Goal: Task Accomplishment & Management: Manage account settings

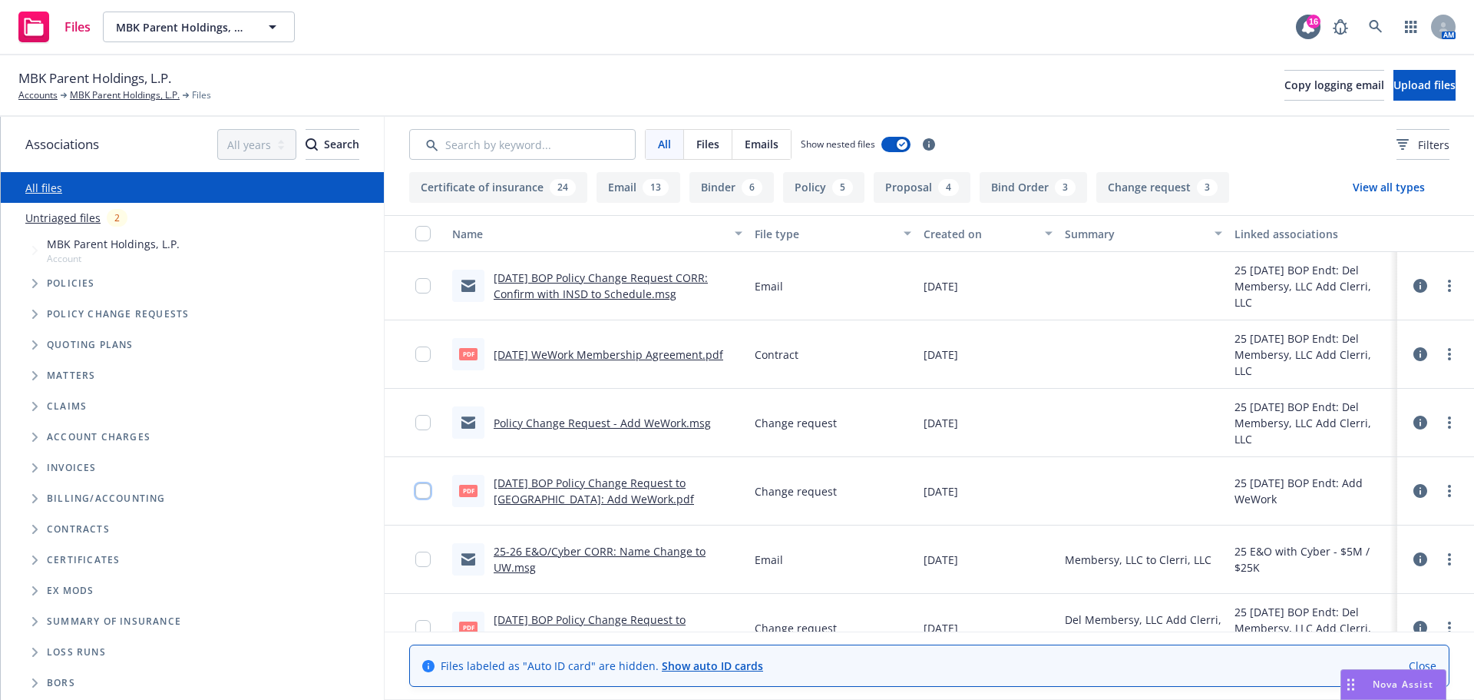
click at [422, 488] on input "checkbox" at bounding box center [422, 490] width 15 height 15
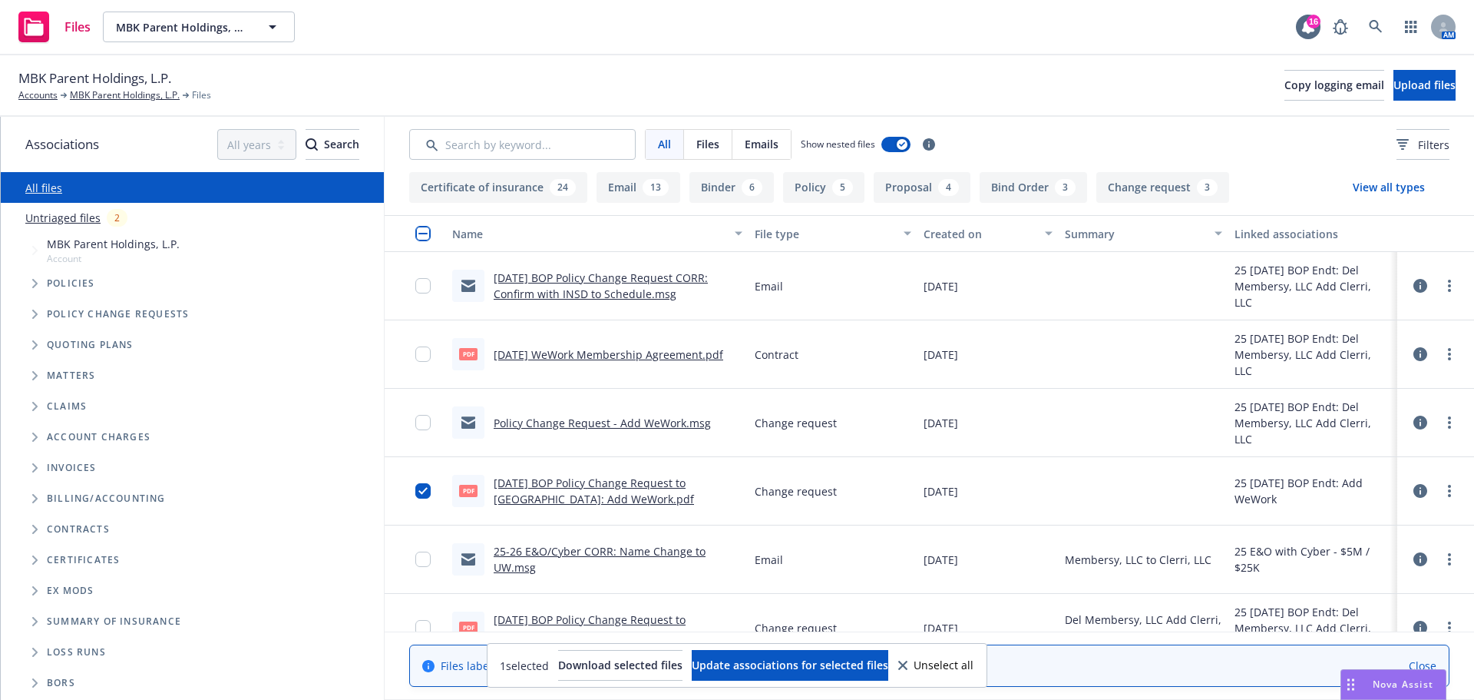
click at [422, 479] on div at bounding box center [427, 490] width 25 height 49
click at [421, 481] on div at bounding box center [427, 490] width 25 height 49
click at [425, 495] on input "checkbox" at bounding box center [422, 490] width 15 height 15
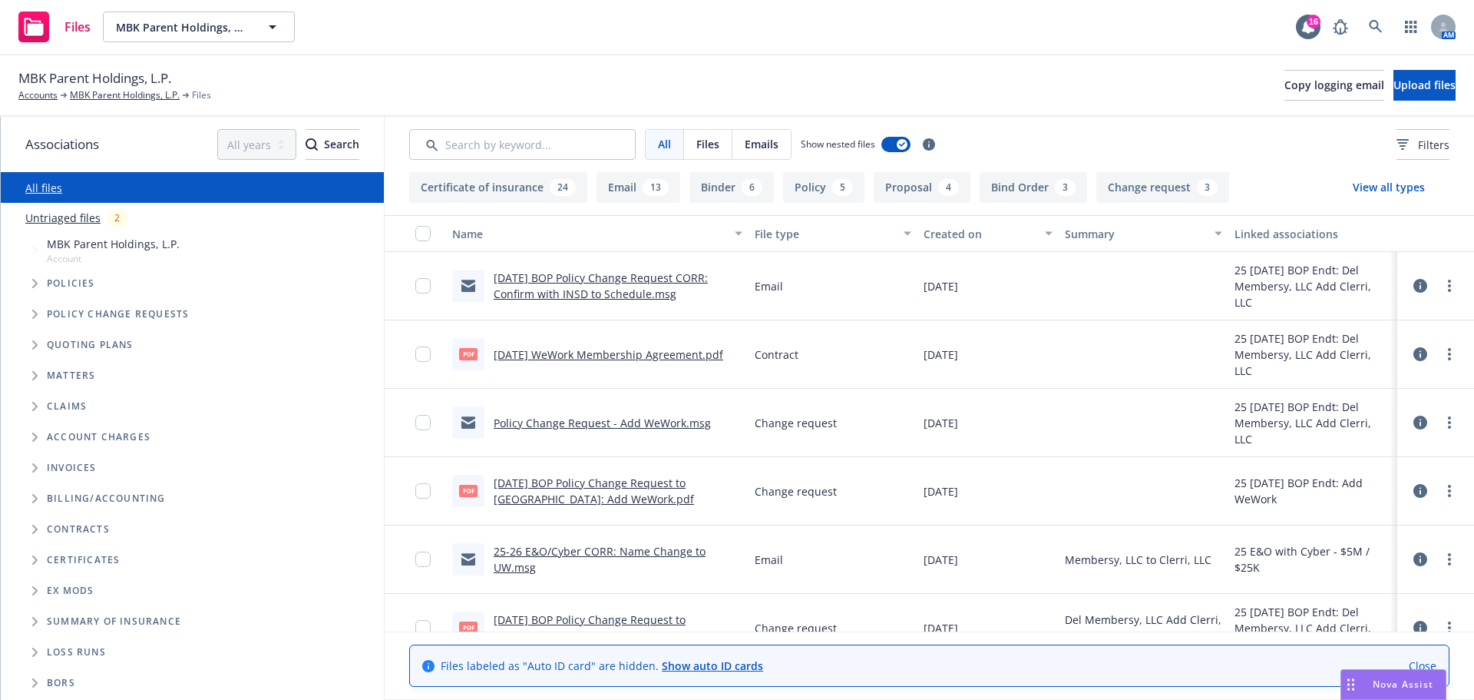
click at [431, 422] on div at bounding box center [427, 422] width 25 height 49
click at [419, 419] on input "checkbox" at bounding box center [422, 422] width 15 height 15
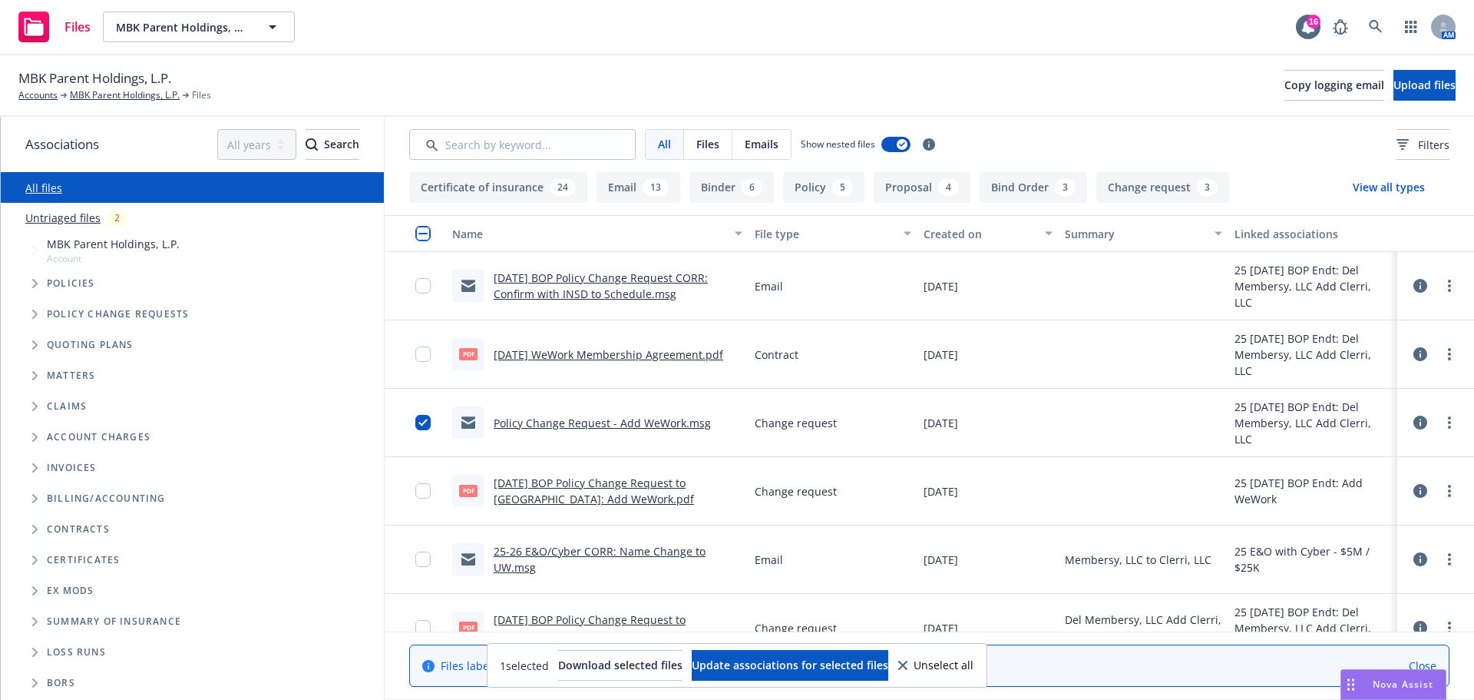
click at [426, 342] on div at bounding box center [427, 353] width 25 height 49
click at [421, 359] on input "checkbox" at bounding box center [422, 353] width 15 height 15
click at [421, 297] on div at bounding box center [427, 285] width 25 height 49
click at [426, 293] on div at bounding box center [427, 285] width 25 height 49
click at [422, 290] on input "checkbox" at bounding box center [422, 285] width 15 height 15
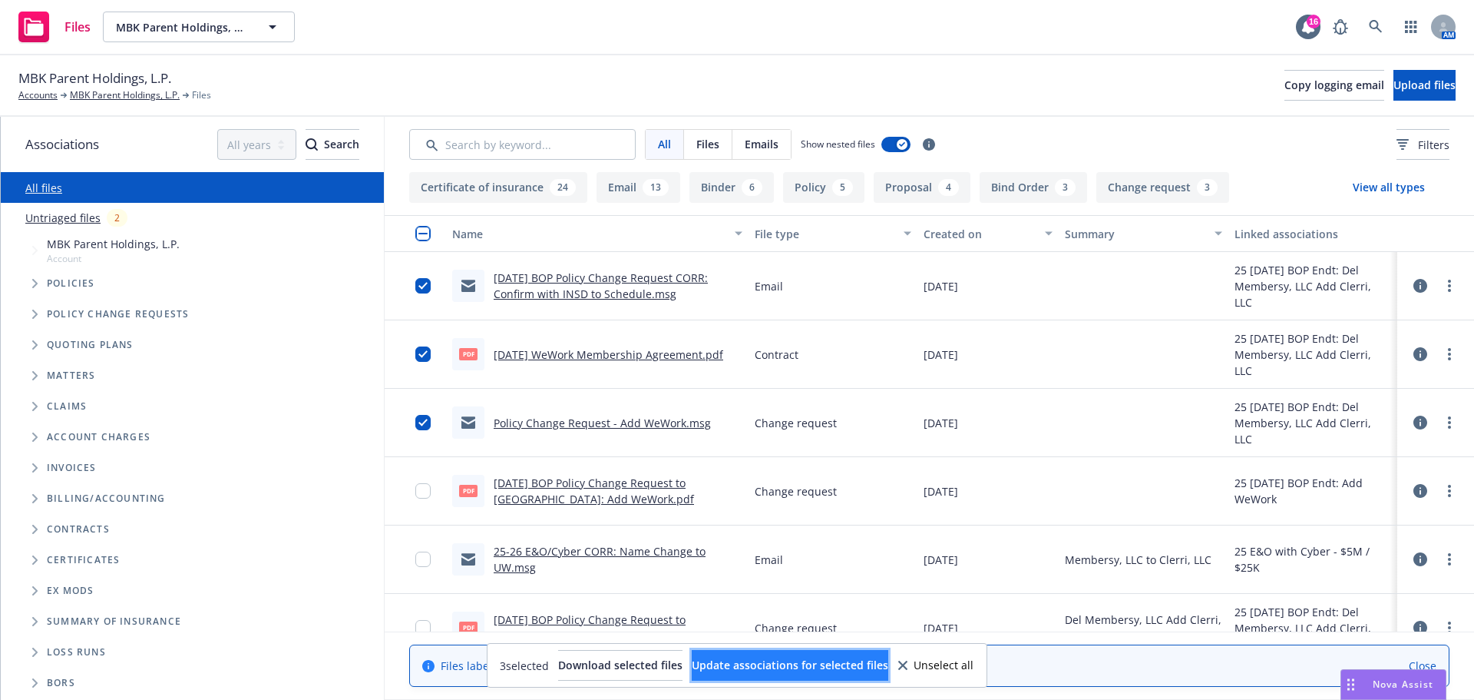
click at [751, 660] on span "Update associations for selected files" at bounding box center [790, 664] width 197 height 15
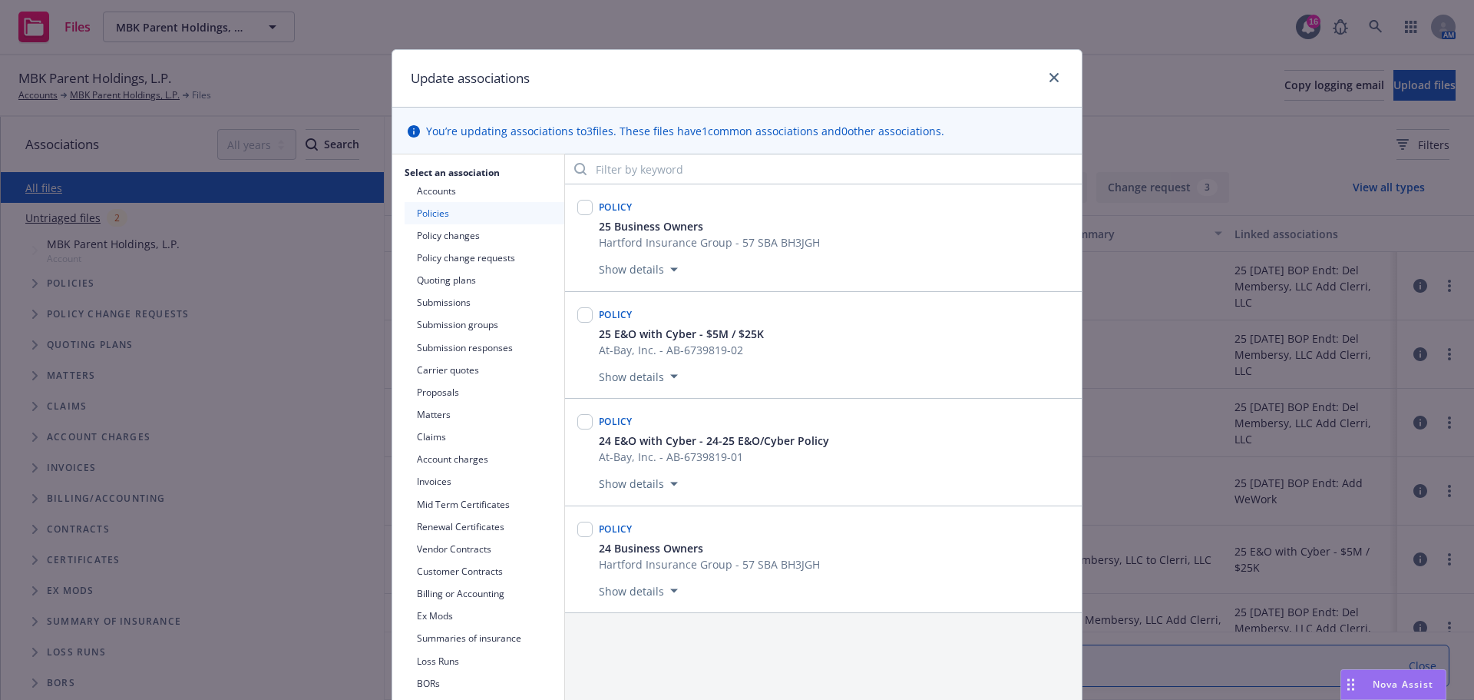
click at [434, 236] on button "Policy changes" at bounding box center [485, 235] width 160 height 22
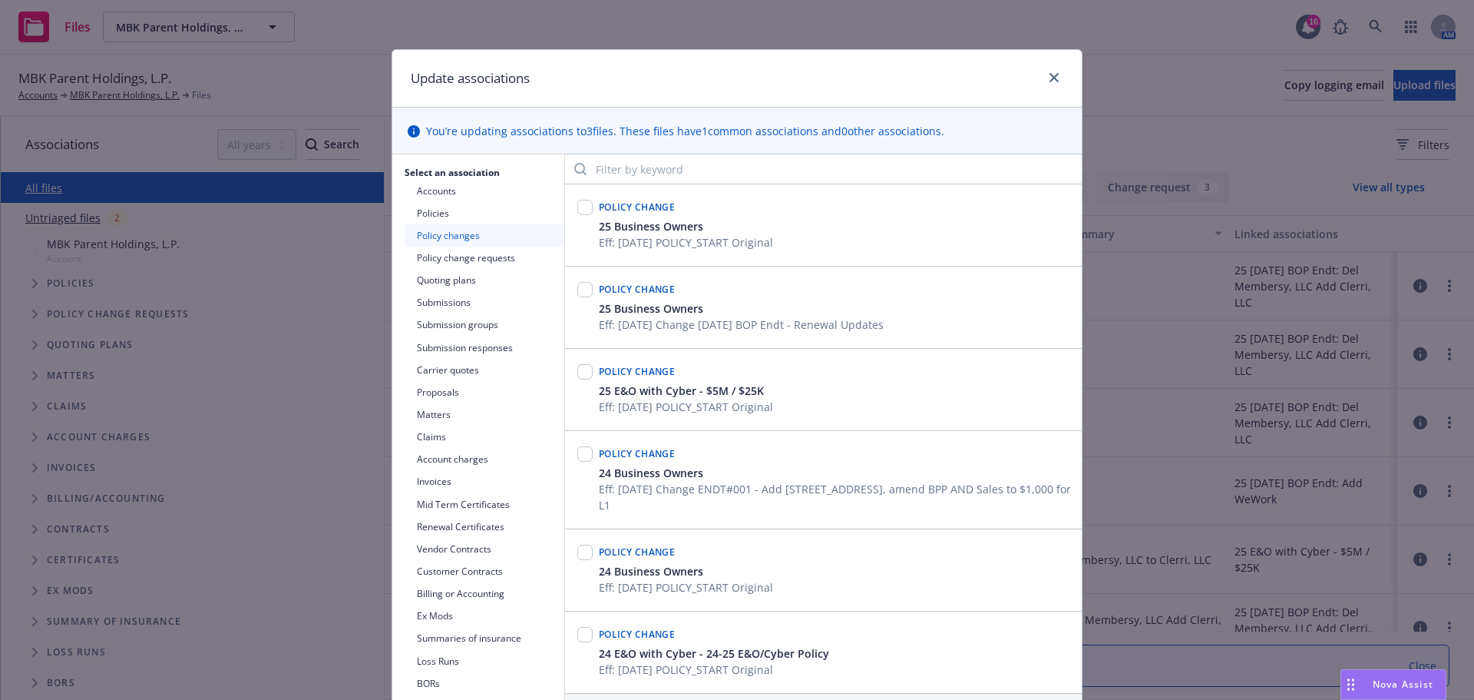
click at [434, 257] on button "Policy change requests" at bounding box center [485, 258] width 160 height 22
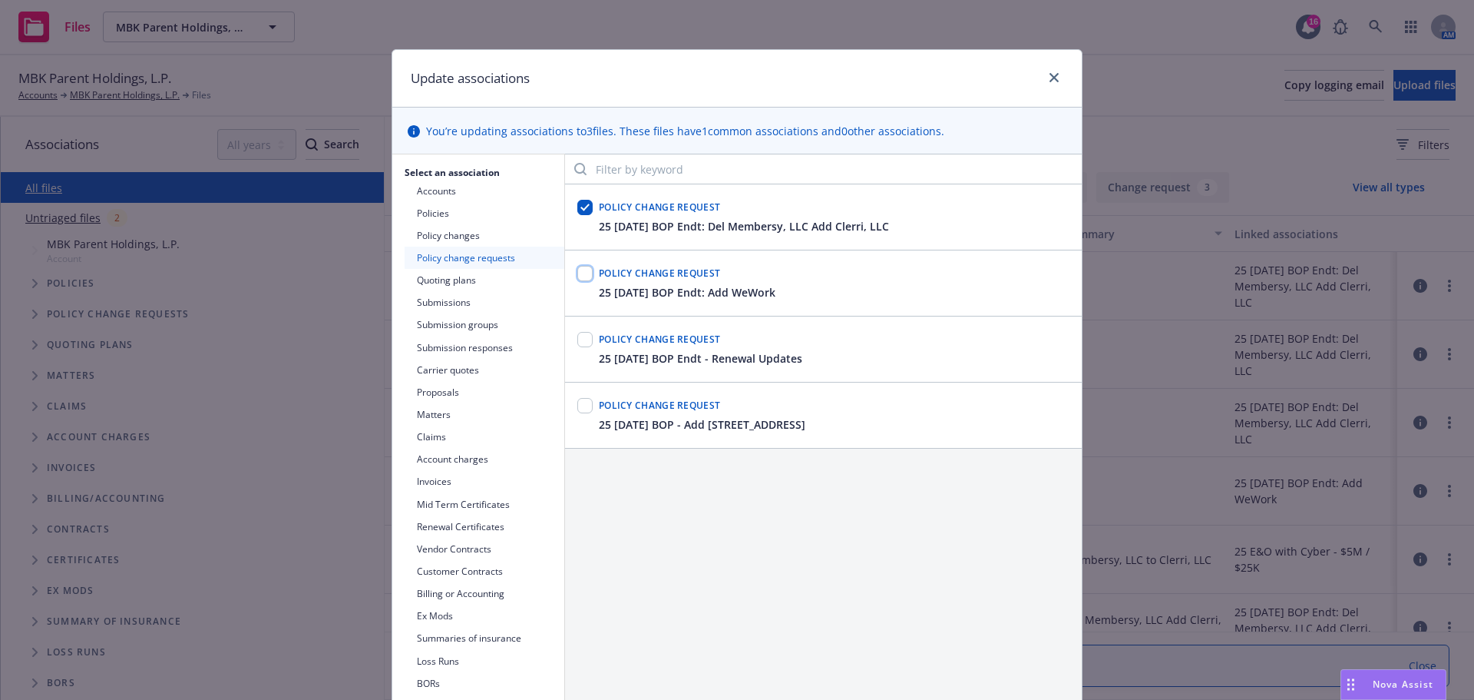
click at [577, 277] on input "checkbox" at bounding box center [584, 273] width 15 height 15
checkbox input "true"
click at [577, 207] on input "checkbox" at bounding box center [584, 207] width 15 height 15
checkbox input "false"
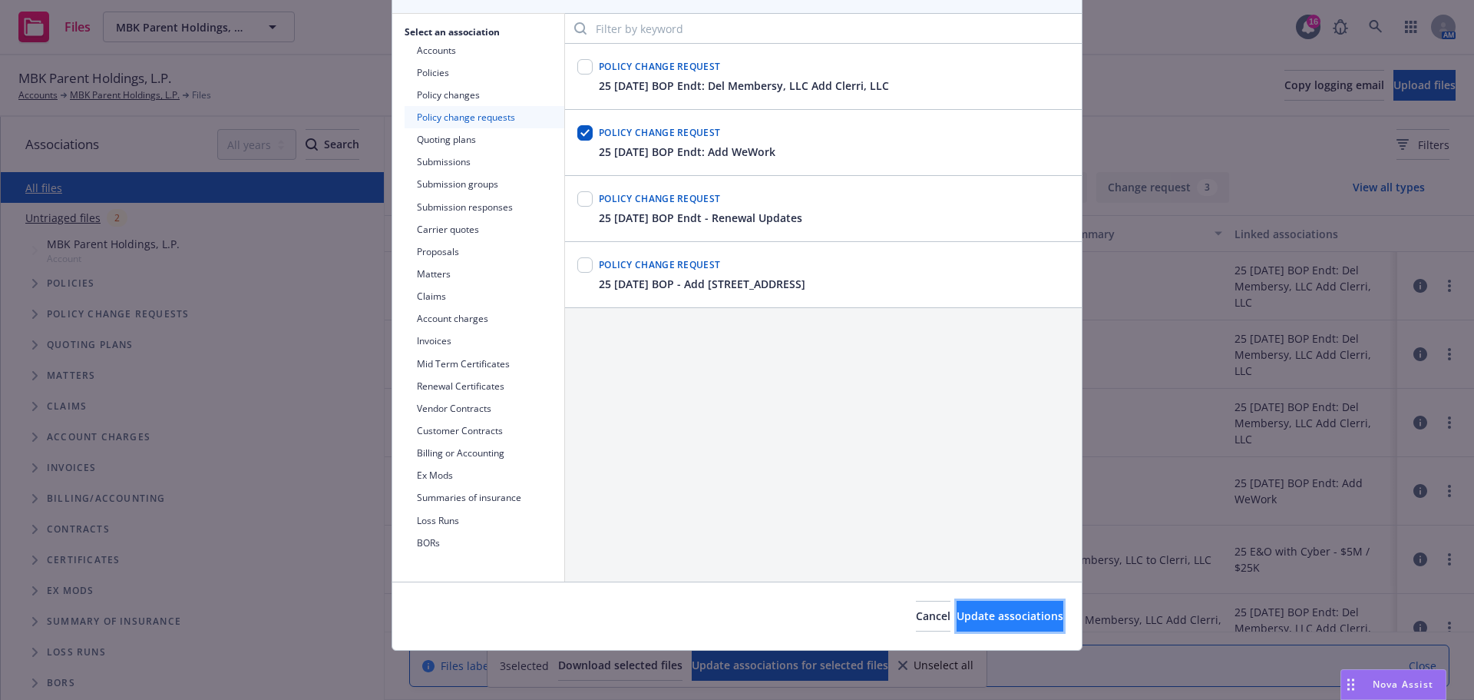
click at [957, 607] on button "Update associations" at bounding box center [1010, 616] width 107 height 31
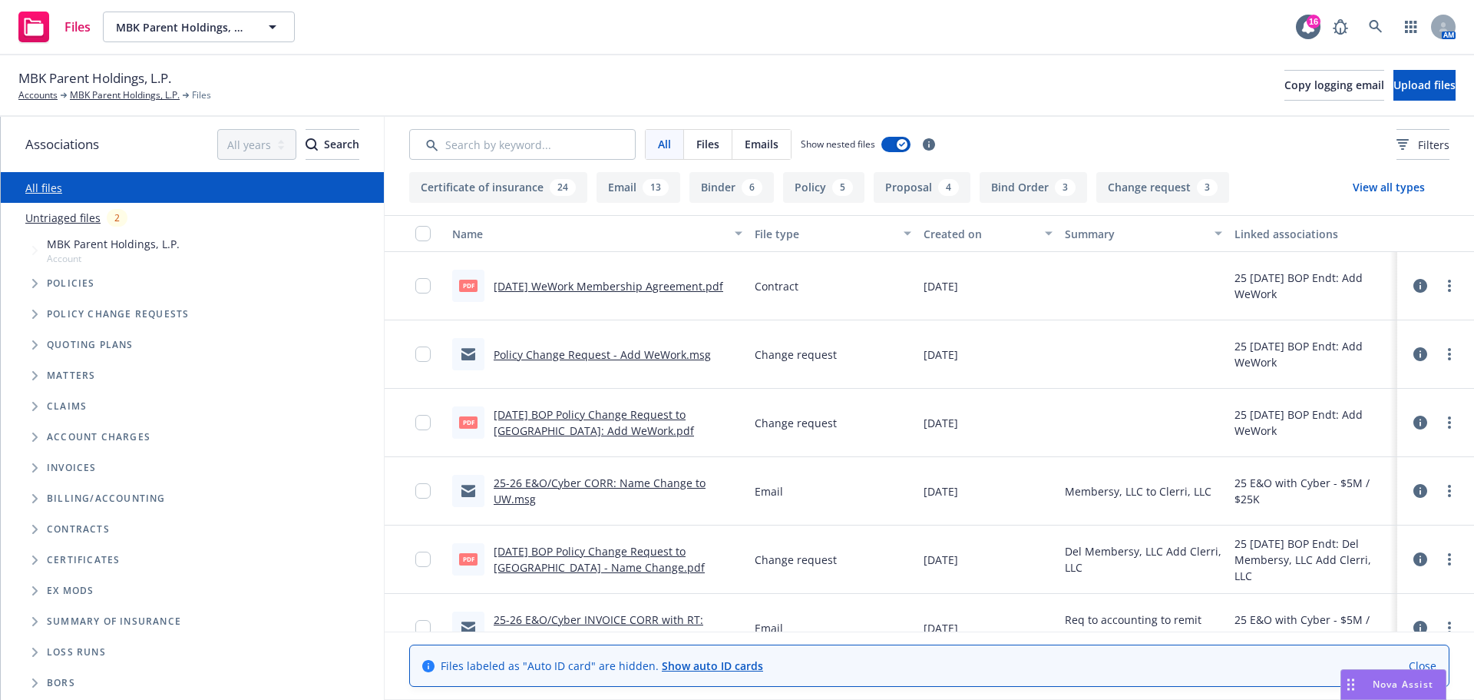
scroll to position [0, 0]
